Goal: Contribute content: Add original content to the website for others to see

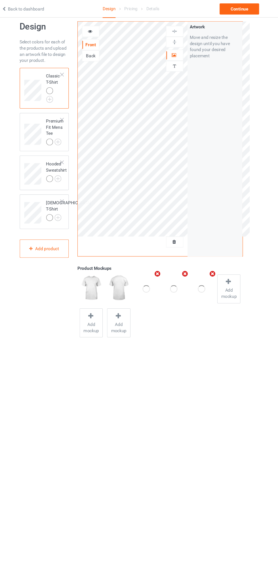
scroll to position [8, 0]
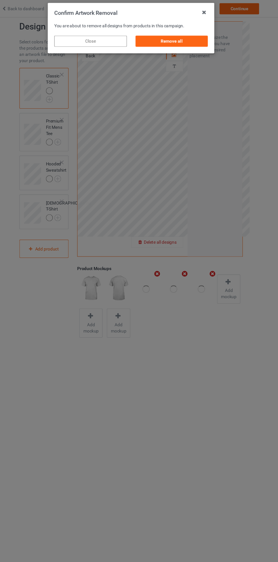
click at [182, 40] on div "Remove all" at bounding box center [176, 38] width 67 height 10
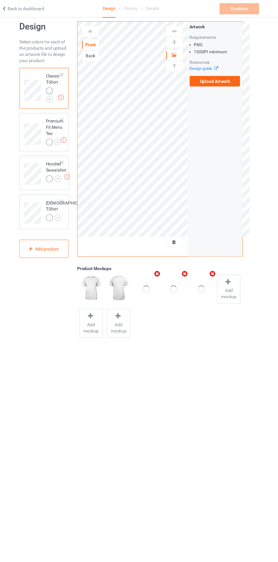
click at [224, 77] on label "Upload Artwork" at bounding box center [216, 75] width 47 height 10
click at [0, 0] on input "Upload Artwork" at bounding box center [0, 0] width 0 height 0
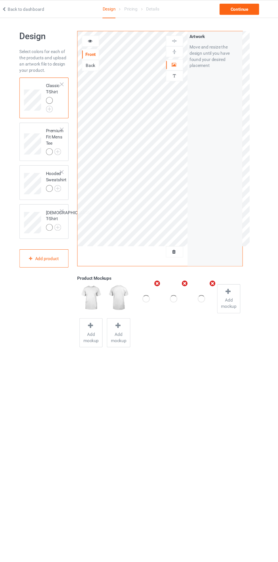
click at [184, 62] on div at bounding box center [178, 60] width 15 height 6
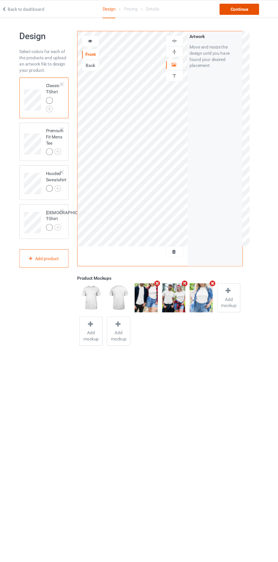
click at [244, 10] on div "Continue" at bounding box center [238, 8] width 36 height 10
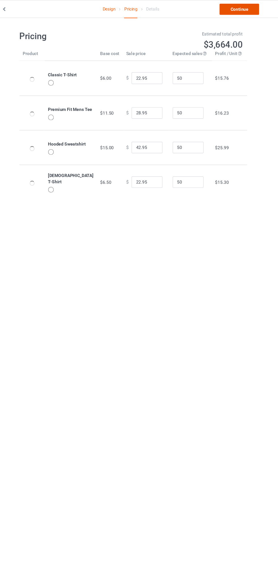
click at [244, 10] on link "Continue" at bounding box center [238, 8] width 36 height 10
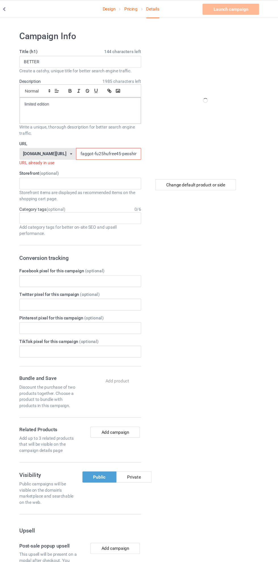
click at [91, 140] on input "faggot-fu25hufree45-peoshirt25597jklo0" at bounding box center [119, 141] width 60 height 11
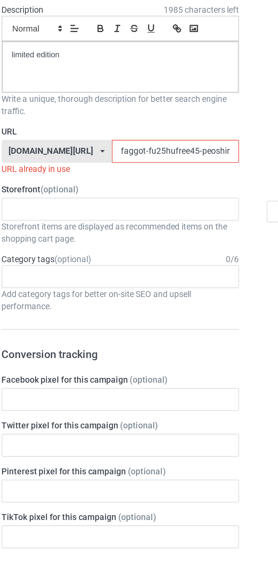
type input "faggot2-fu25hufree45-peoshirt25597jklo0"
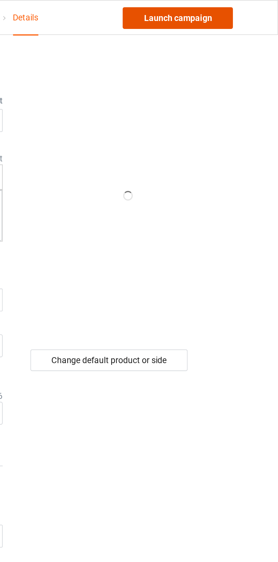
click at [239, 9] on link "Launch campaign" at bounding box center [231, 8] width 52 height 10
